Goal: Register for event/course

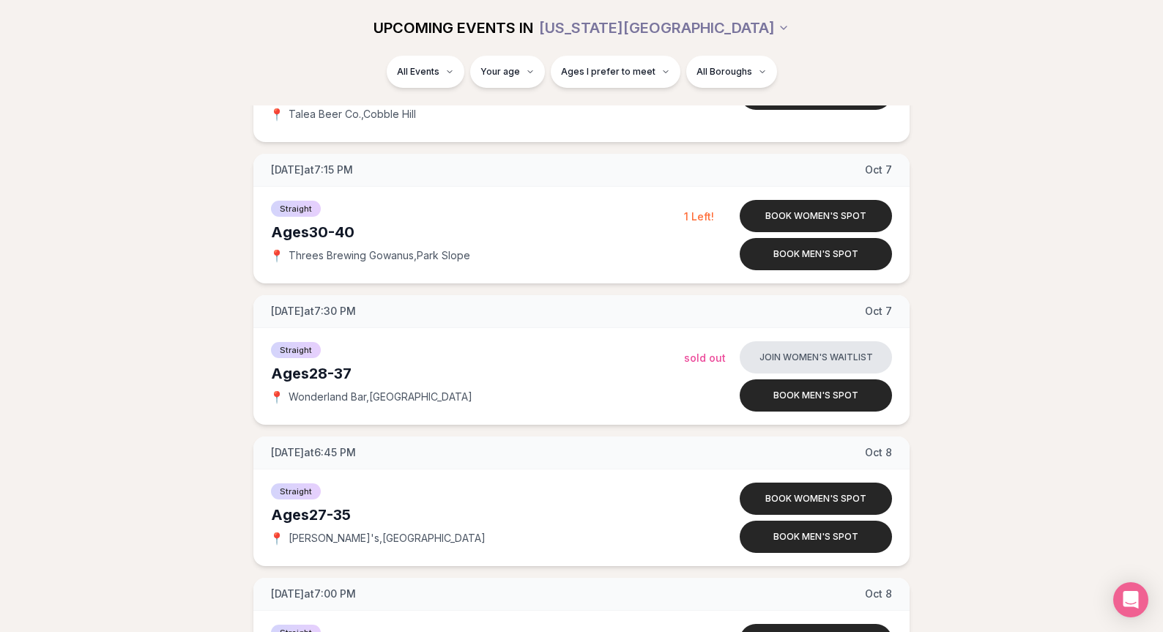
scroll to position [2743, 0]
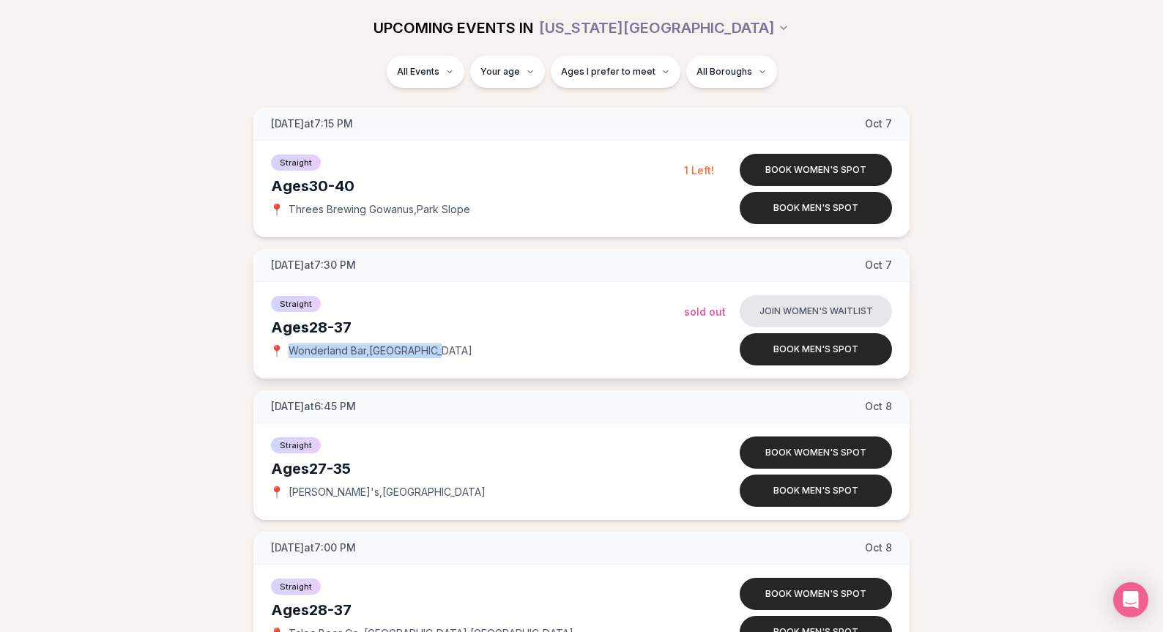
drag, startPoint x: 374, startPoint y: 345, endPoint x: 270, endPoint y: 341, distance: 104.1
click at [271, 344] on div "📍 [GEOGRAPHIC_DATA] , [GEOGRAPHIC_DATA]" at bounding box center [477, 351] width 413 height 15
click at [378, 348] on span "[GEOGRAPHIC_DATA] , [GEOGRAPHIC_DATA]" at bounding box center [381, 351] width 184 height 15
drag, startPoint x: 463, startPoint y: 352, endPoint x: 267, endPoint y: 343, distance: 195.8
click at [270, 343] on div "Straight Ages [DEMOGRAPHIC_DATA] 📍 [GEOGRAPHIC_DATA] , [GEOGRAPHIC_DATA] Join w…" at bounding box center [581, 330] width 656 height 97
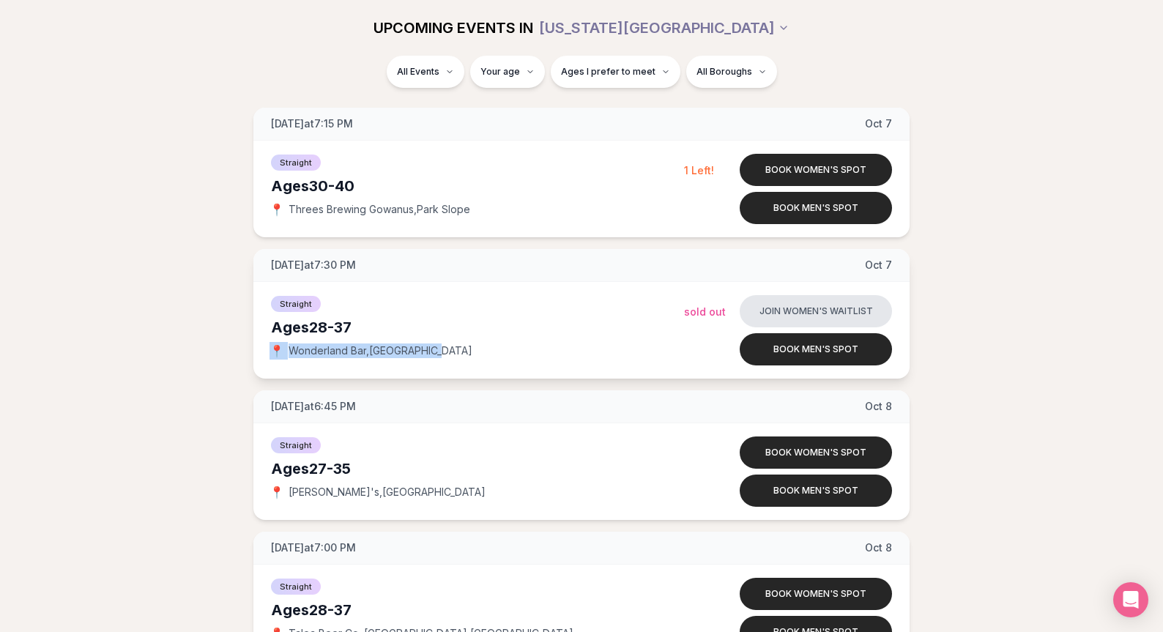
click at [387, 344] on span "[GEOGRAPHIC_DATA] , [GEOGRAPHIC_DATA]" at bounding box center [381, 351] width 184 height 15
drag, startPoint x: 448, startPoint y: 347, endPoint x: 259, endPoint y: 336, distance: 189.4
click at [278, 336] on div "Straight Ages [DEMOGRAPHIC_DATA] 📍 [GEOGRAPHIC_DATA] , [GEOGRAPHIC_DATA]" at bounding box center [477, 330] width 413 height 73
click at [434, 344] on div "📍 [GEOGRAPHIC_DATA] , [GEOGRAPHIC_DATA]" at bounding box center [477, 351] width 413 height 15
drag, startPoint x: 366, startPoint y: 349, endPoint x: 278, endPoint y: 347, distance: 88.7
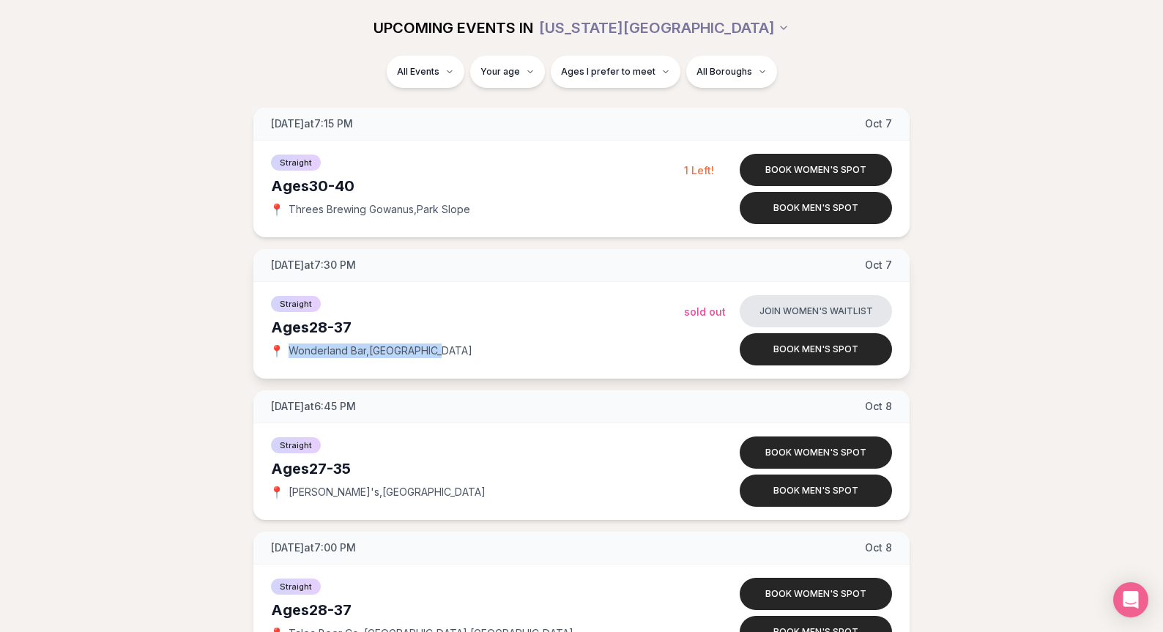
click at [278, 347] on div "📍 [GEOGRAPHIC_DATA] , [GEOGRAPHIC_DATA]" at bounding box center [477, 351] width 413 height 15
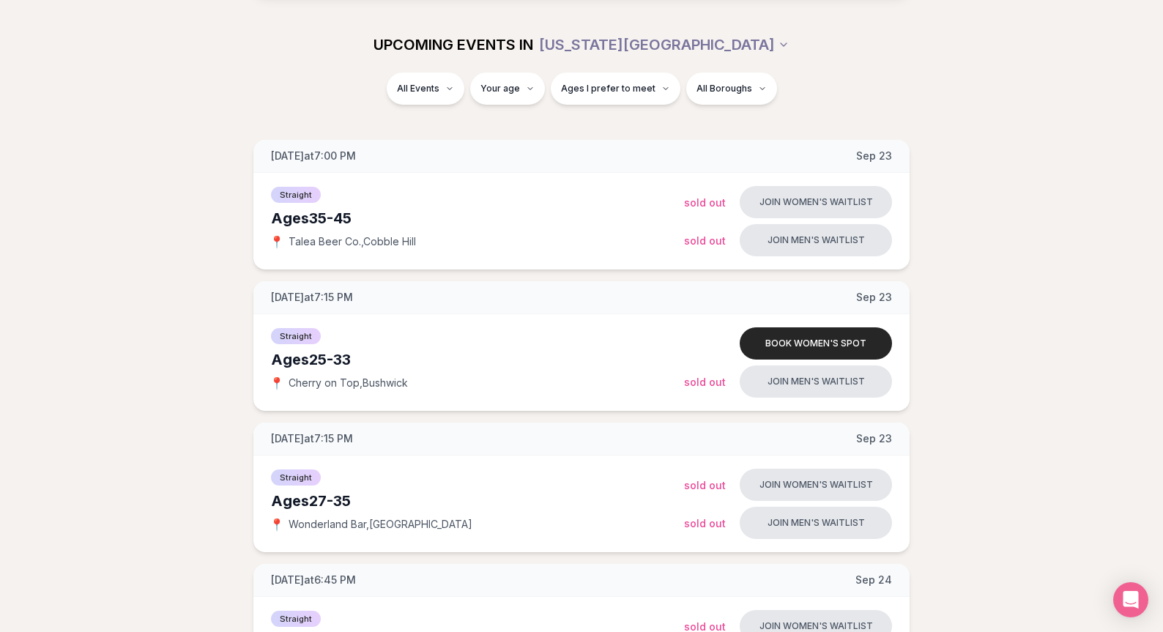
scroll to position [0, 0]
